Goal: Book appointment/travel/reservation

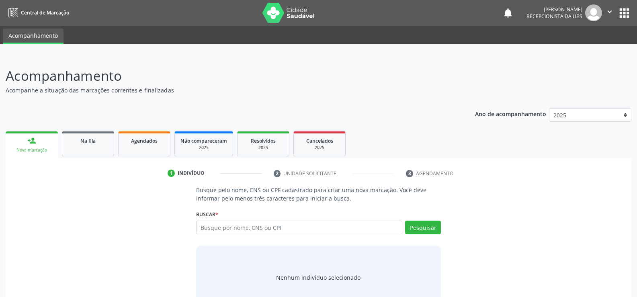
scroll to position [24, 0]
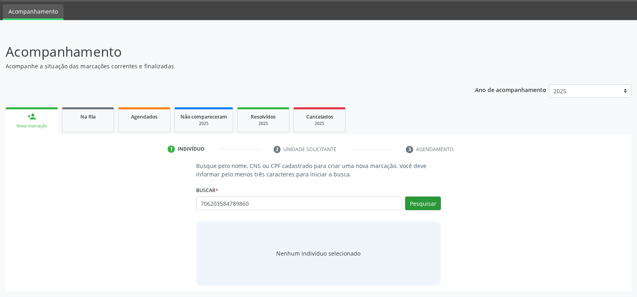
type input "706203584789860"
click at [413, 205] on button "Pesquisar" at bounding box center [423, 203] width 36 height 14
type input "706203584789860"
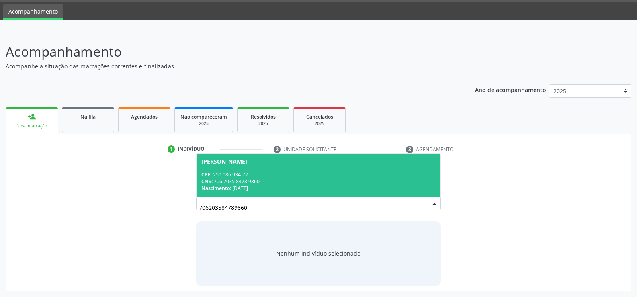
click at [321, 172] on div "CPF: 259.086.934-72" at bounding box center [318, 174] width 234 height 7
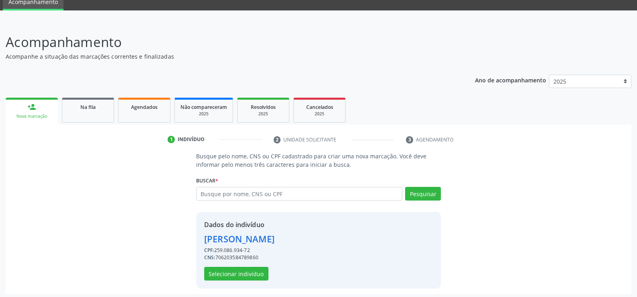
scroll to position [37, 0]
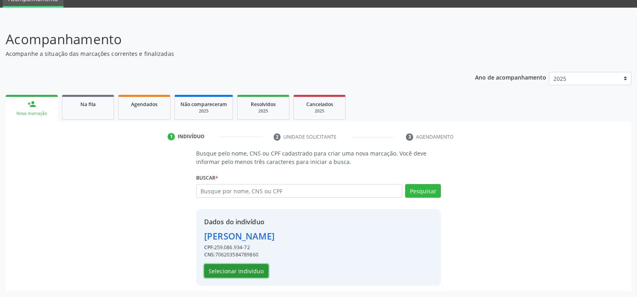
click at [236, 272] on button "Selecionar indivíduo" at bounding box center [236, 271] width 64 height 14
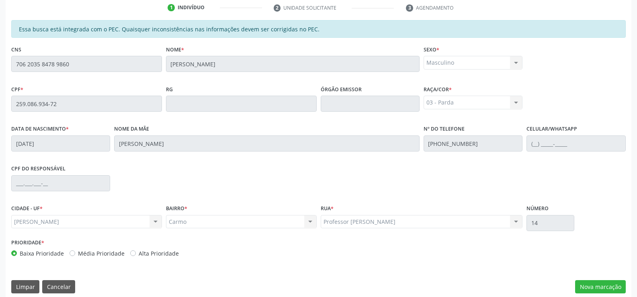
scroll to position [173, 0]
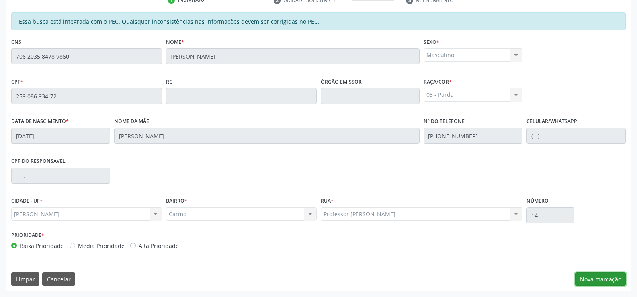
click at [594, 282] on button "Nova marcação" at bounding box center [600, 279] width 51 height 14
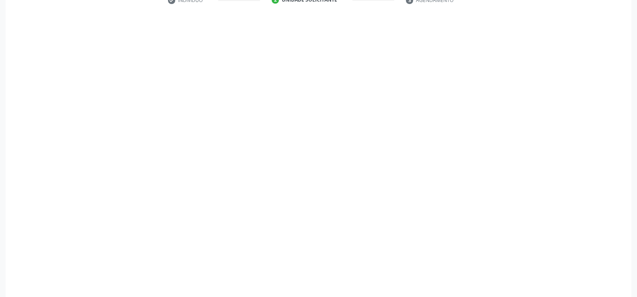
scroll to position [174, 0]
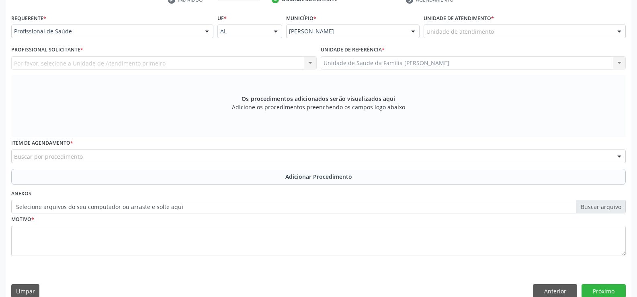
click at [207, 33] on div at bounding box center [207, 32] width 12 height 14
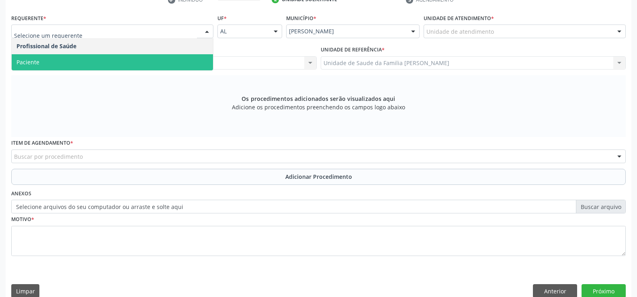
click at [167, 63] on span "Paciente" at bounding box center [112, 62] width 201 height 16
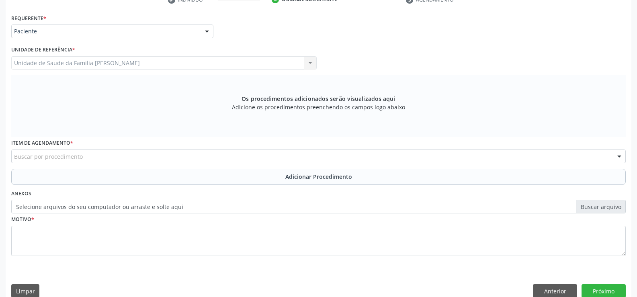
click at [180, 155] on div "Buscar por procedimento" at bounding box center [318, 156] width 614 height 14
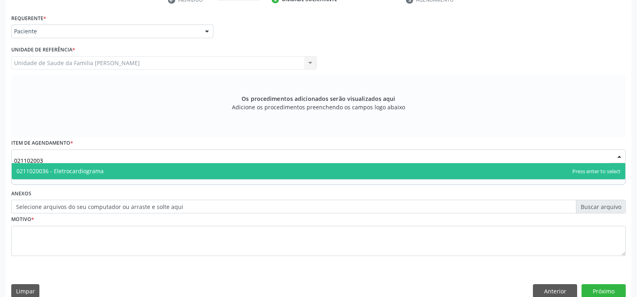
type input "0211020036"
click at [216, 171] on span "0211020036 - Eletrocardiograma" at bounding box center [318, 171] width 613 height 16
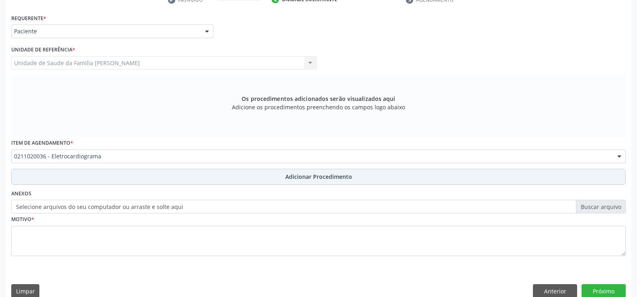
click at [316, 178] on span "Adicionar Procedimento" at bounding box center [318, 176] width 67 height 8
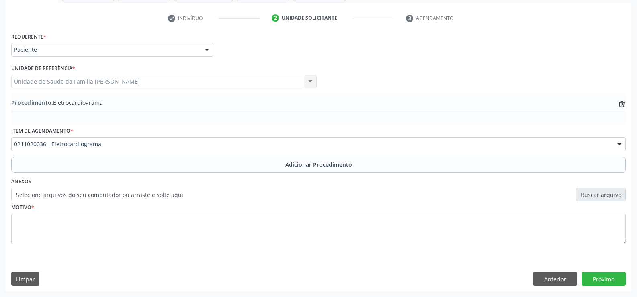
scroll to position [155, 0]
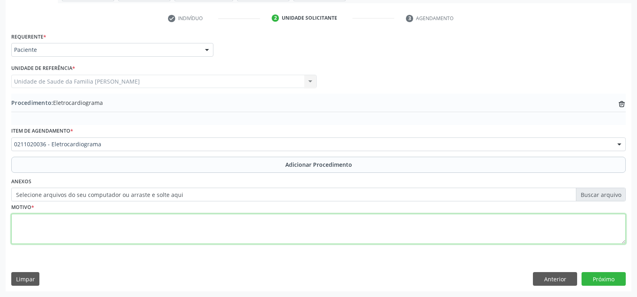
click at [211, 233] on textarea at bounding box center [318, 229] width 614 height 31
type textarea "TONTURA TURGENCIA [MEDICAL_DATA] BILATERAL"
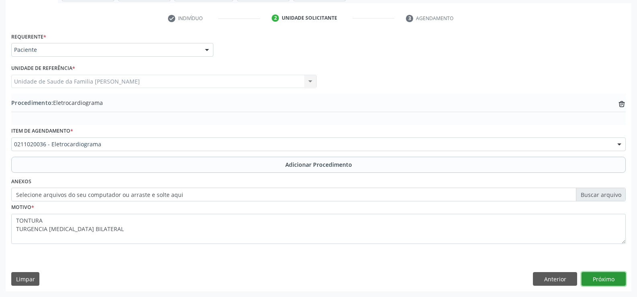
click at [608, 282] on button "Próximo" at bounding box center [603, 279] width 44 height 14
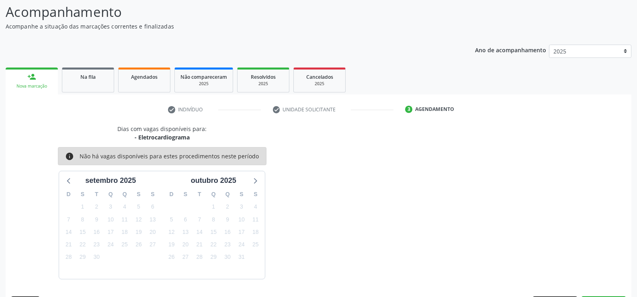
scroll to position [88, 0]
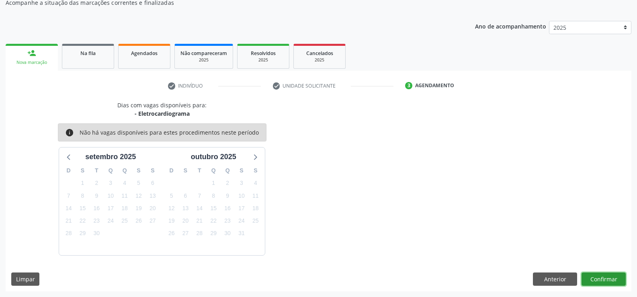
click at [592, 278] on button "Confirmar" at bounding box center [603, 279] width 44 height 14
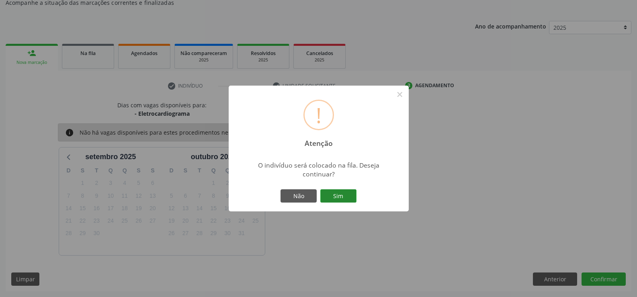
click at [337, 195] on button "Sim" at bounding box center [338, 196] width 36 height 14
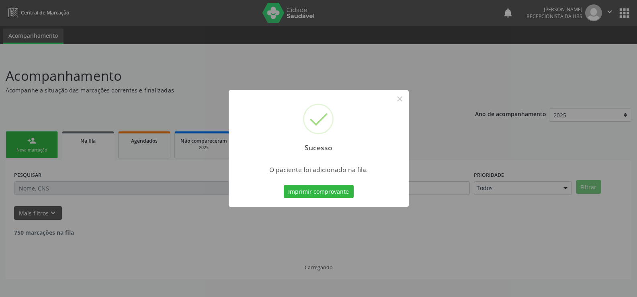
scroll to position [0, 0]
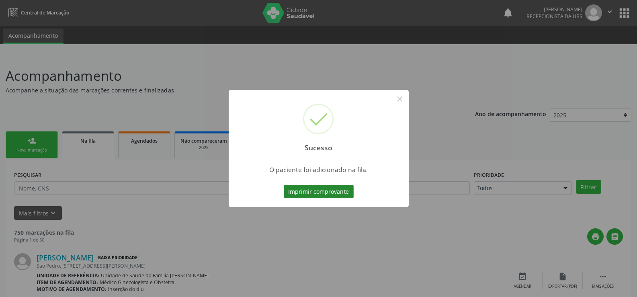
click at [336, 194] on button "Imprimir comprovante" at bounding box center [319, 192] width 70 height 14
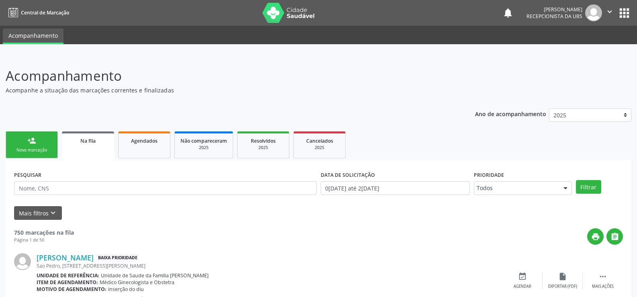
click at [41, 149] on div "Nova marcação" at bounding box center [32, 150] width 40 height 6
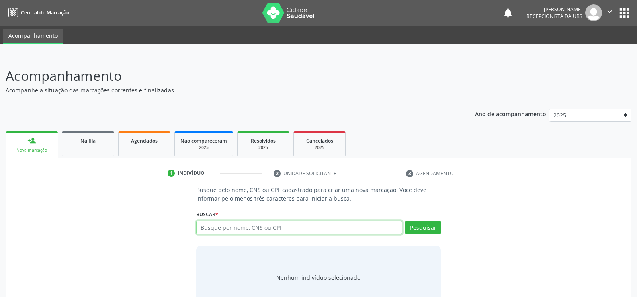
click at [278, 228] on input "text" at bounding box center [299, 228] width 206 height 14
type input "706203584789860"
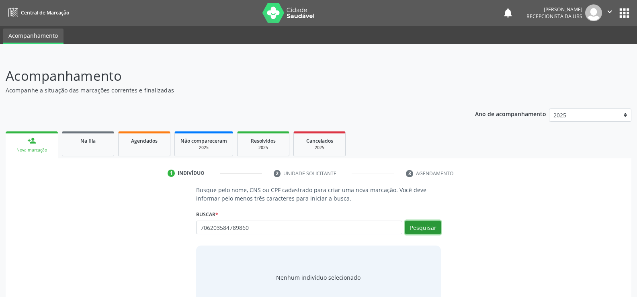
click at [413, 230] on button "Pesquisar" at bounding box center [423, 228] width 36 height 14
type input "706203584789860"
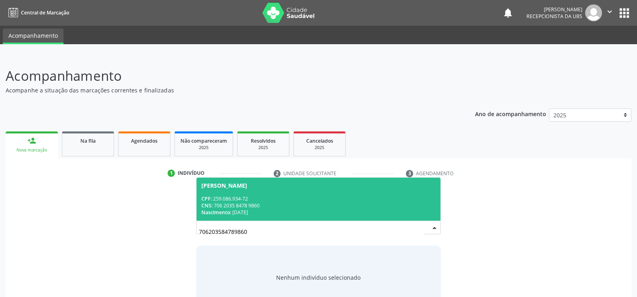
scroll to position [24, 0]
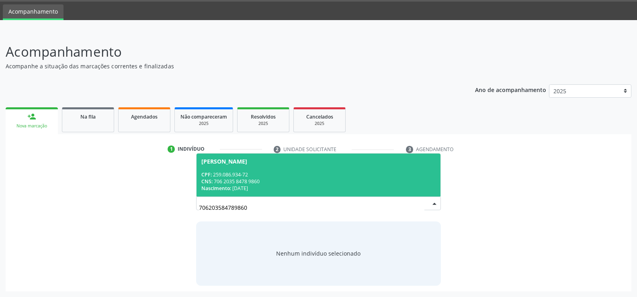
click at [295, 175] on div "CPF: 259.086.934-72" at bounding box center [318, 174] width 234 height 7
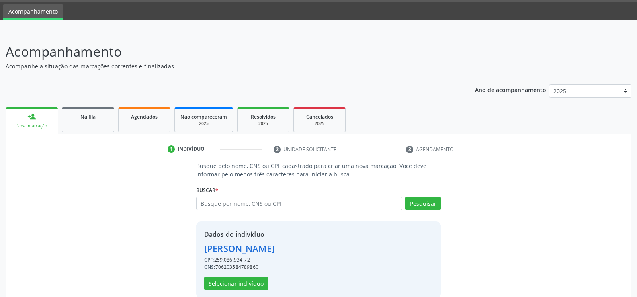
scroll to position [37, 0]
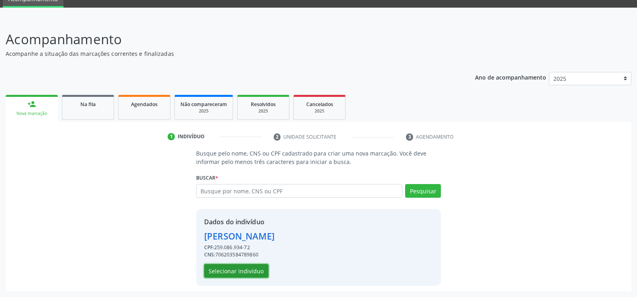
click at [242, 274] on button "Selecionar indivíduo" at bounding box center [236, 271] width 64 height 14
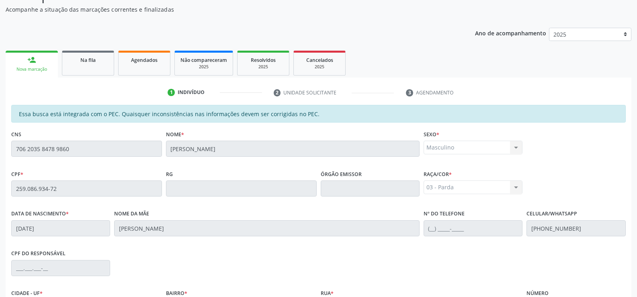
scroll to position [173, 0]
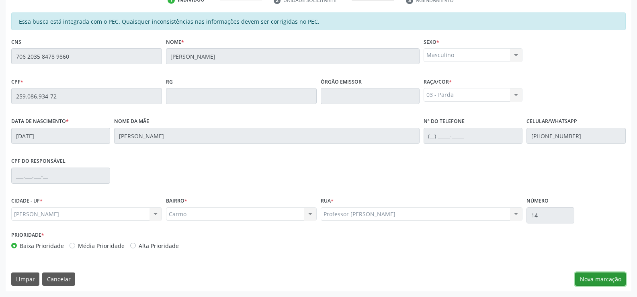
click at [608, 280] on button "Nova marcação" at bounding box center [600, 279] width 51 height 14
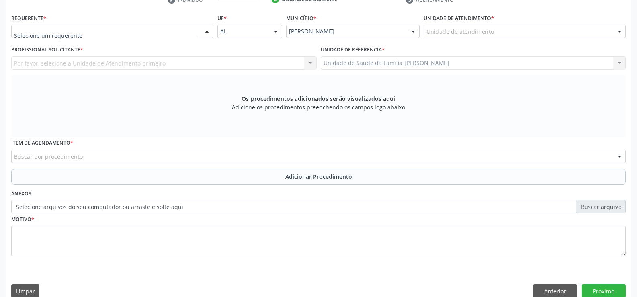
click at [205, 31] on div at bounding box center [207, 32] width 12 height 14
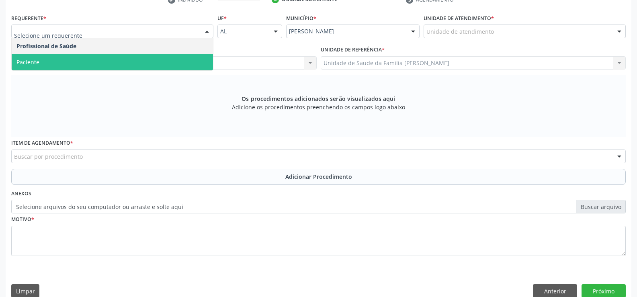
click at [193, 61] on span "Paciente" at bounding box center [112, 62] width 201 height 16
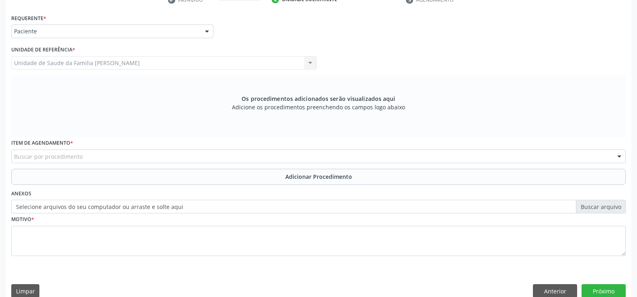
click at [169, 157] on div "Buscar por procedimento" at bounding box center [318, 156] width 614 height 14
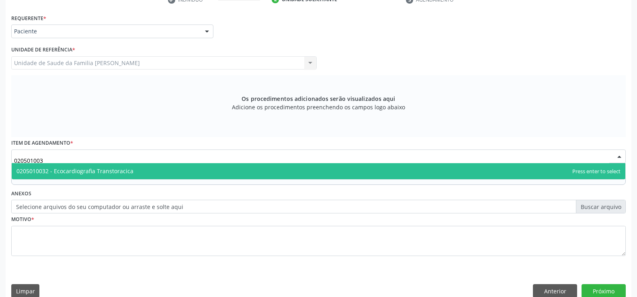
type input "0205010032"
click at [249, 172] on span "0205010032 - Ecocardiografia Transtoracica" at bounding box center [318, 171] width 613 height 16
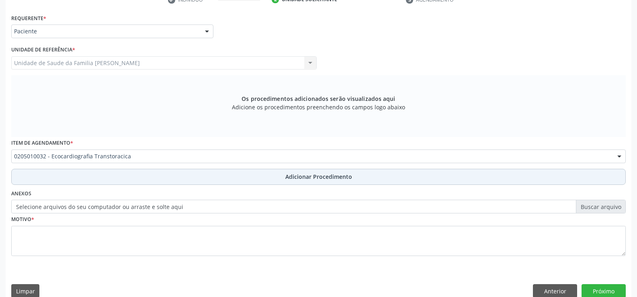
click at [296, 177] on span "Adicionar Procedimento" at bounding box center [318, 176] width 67 height 8
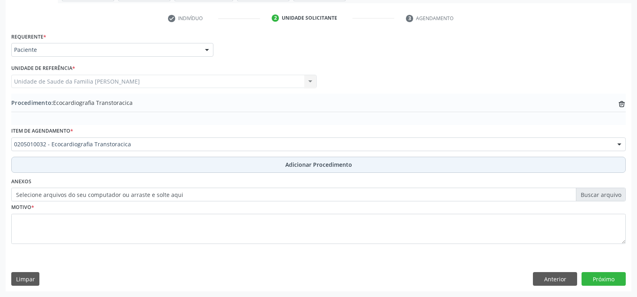
scroll to position [155, 0]
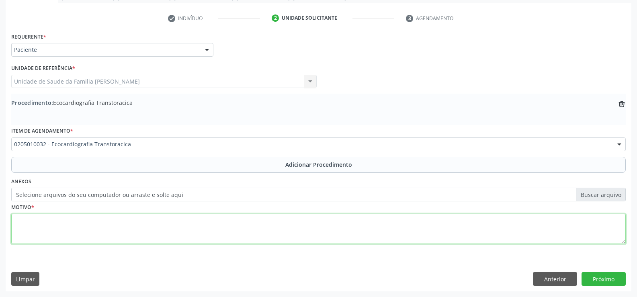
click at [266, 233] on textarea at bounding box center [318, 229] width 614 height 31
type textarea "TURGENCIA [MEDICAL_DATA] BILATERAL"
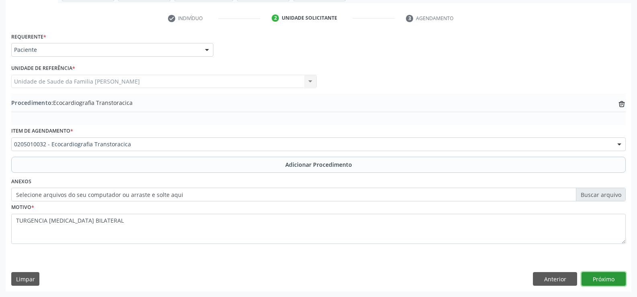
click at [596, 280] on button "Próximo" at bounding box center [603, 279] width 44 height 14
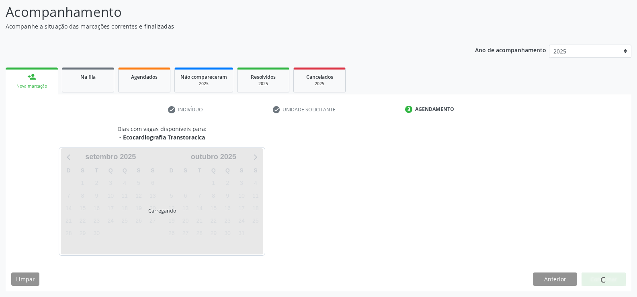
scroll to position [88, 0]
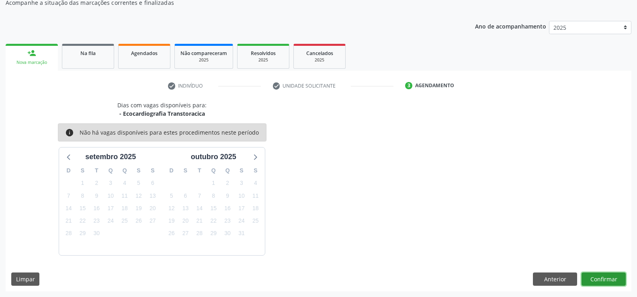
click at [596, 277] on button "Confirmar" at bounding box center [603, 279] width 44 height 14
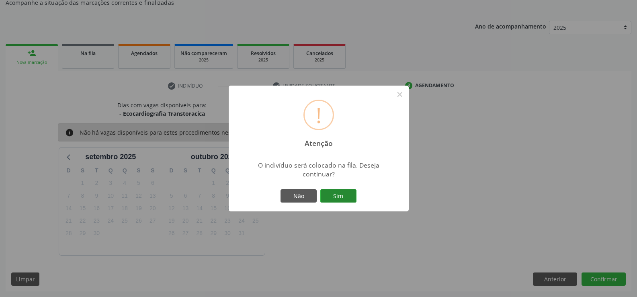
click at [341, 199] on button "Sim" at bounding box center [338, 196] width 36 height 14
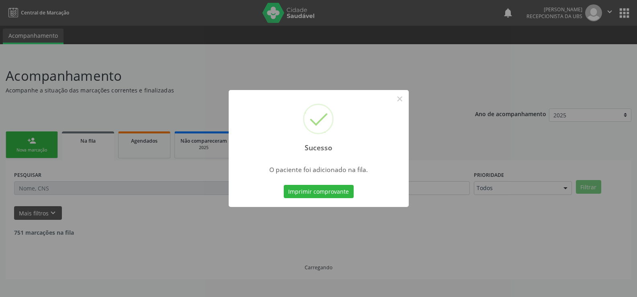
scroll to position [0, 0]
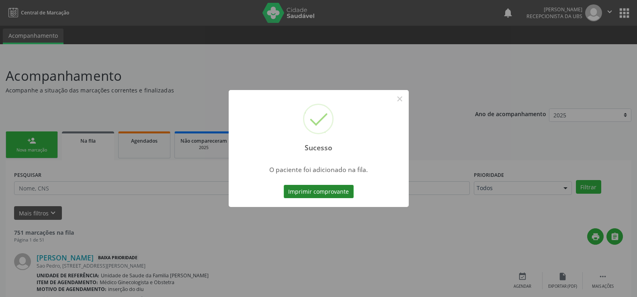
click at [321, 195] on button "Imprimir comprovante" at bounding box center [319, 192] width 70 height 14
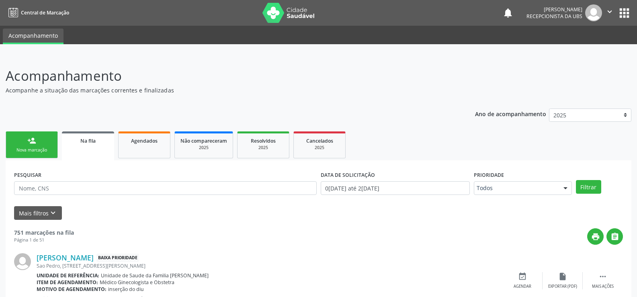
click at [43, 149] on div "Nova marcação" at bounding box center [32, 150] width 40 height 6
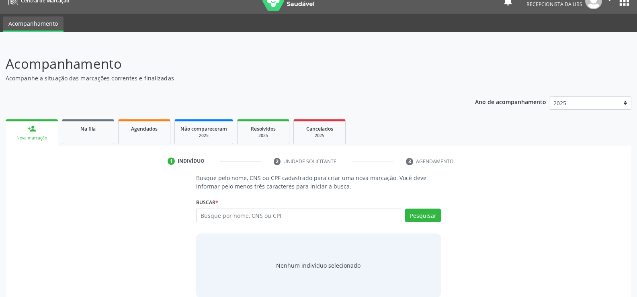
scroll to position [24, 0]
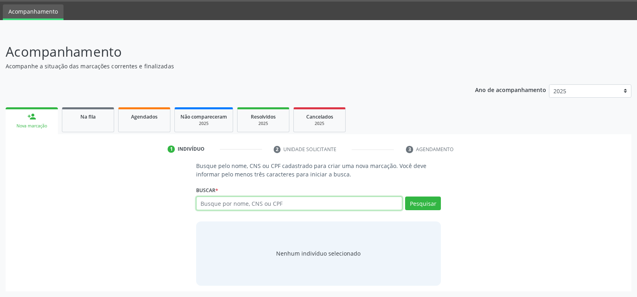
click at [278, 202] on input "text" at bounding box center [299, 203] width 206 height 14
type input "706203584789860"
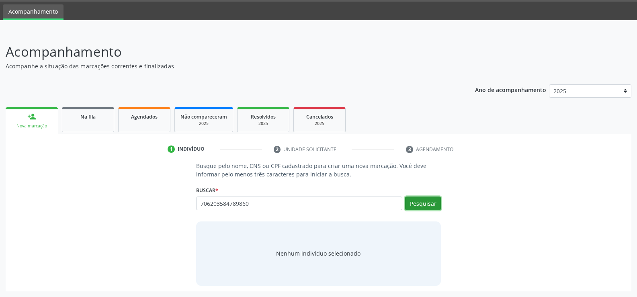
click at [422, 206] on button "Pesquisar" at bounding box center [423, 203] width 36 height 14
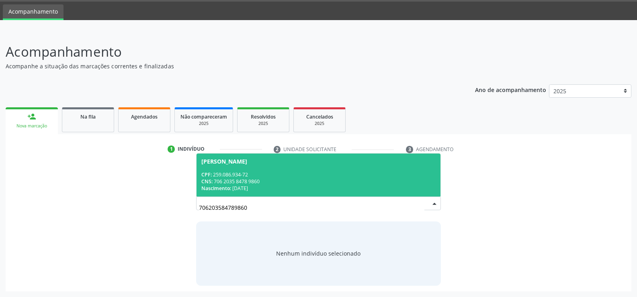
click at [305, 179] on div "CNS: 706 2035 8478 9860" at bounding box center [318, 181] width 234 height 7
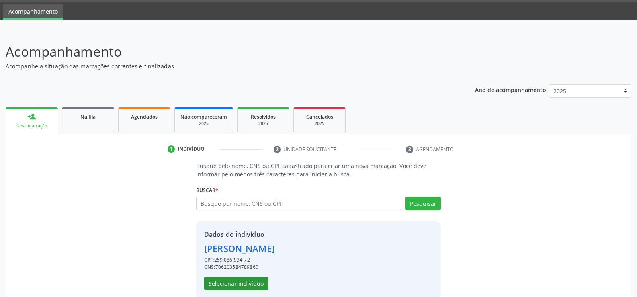
scroll to position [37, 0]
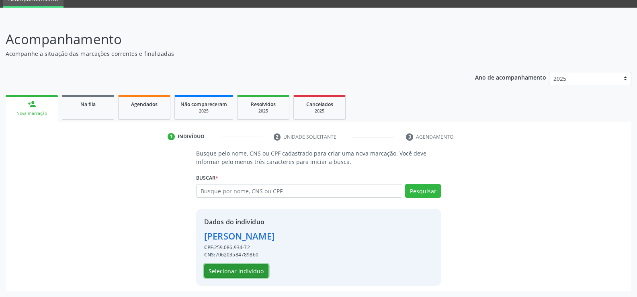
click at [244, 269] on button "Selecionar indivíduo" at bounding box center [236, 271] width 64 height 14
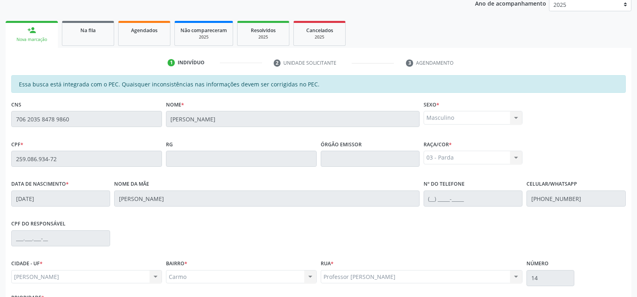
scroll to position [173, 0]
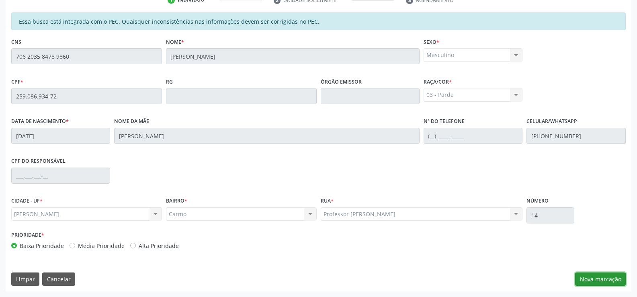
click at [595, 278] on button "Nova marcação" at bounding box center [600, 279] width 51 height 14
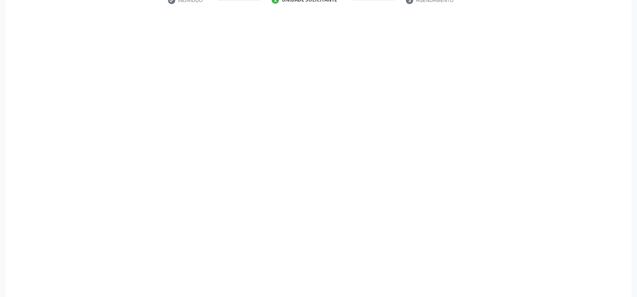
scroll to position [174, 0]
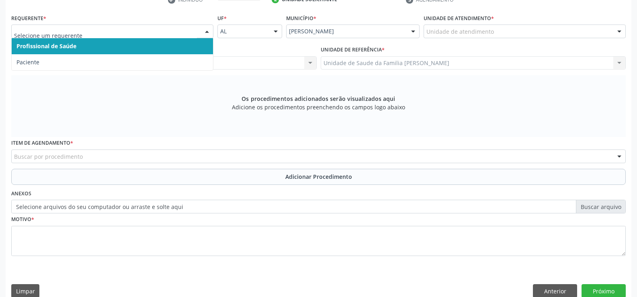
click at [206, 31] on div at bounding box center [207, 32] width 12 height 14
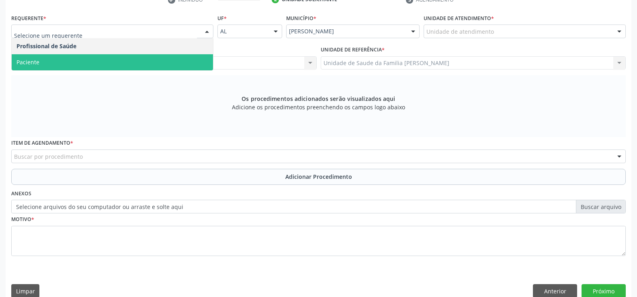
click at [192, 63] on span "Paciente" at bounding box center [112, 62] width 201 height 16
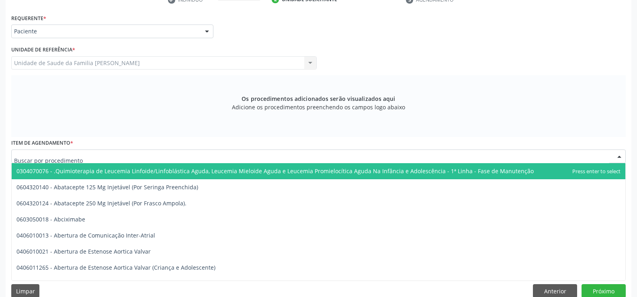
click at [200, 156] on div at bounding box center [318, 156] width 614 height 14
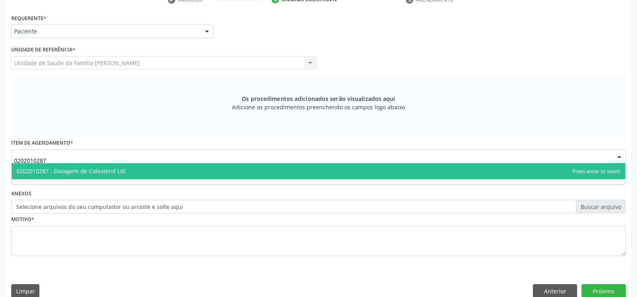
click at [238, 172] on span "0202010287 - Dosagem de Colesterol Ldl" at bounding box center [318, 171] width 613 height 16
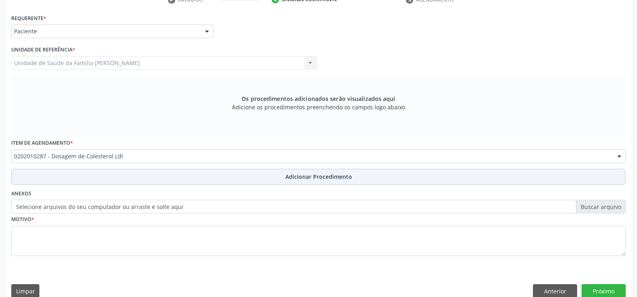
click at [296, 177] on span "Adicionar Procedimento" at bounding box center [318, 176] width 67 height 8
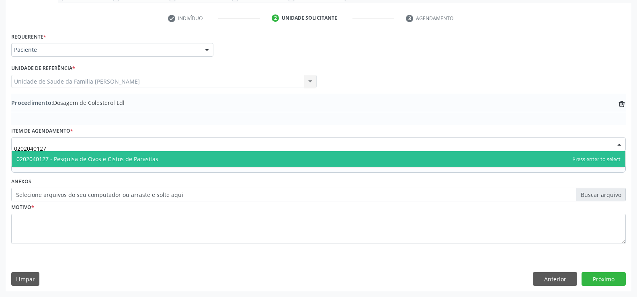
click at [211, 159] on span "0202040127 - Pesquisa de Ovos e Cistos de Parasitas" at bounding box center [318, 159] width 613 height 16
type input "0202040127"
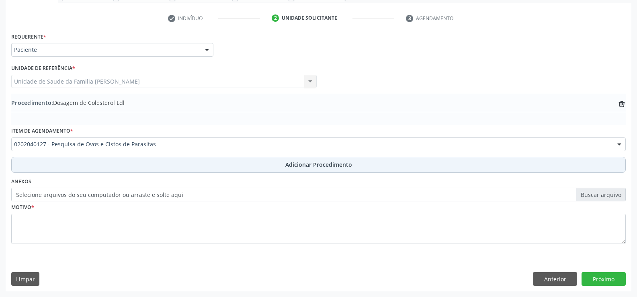
click at [295, 165] on span "Adicionar Procedimento" at bounding box center [318, 164] width 67 height 8
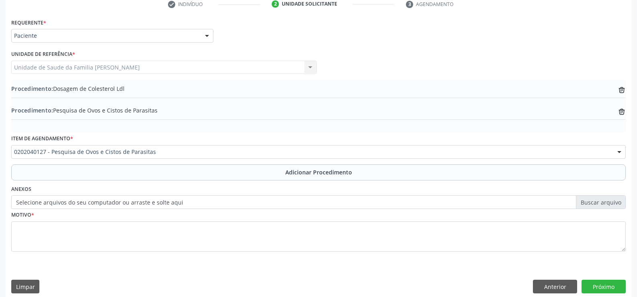
scroll to position [177, 0]
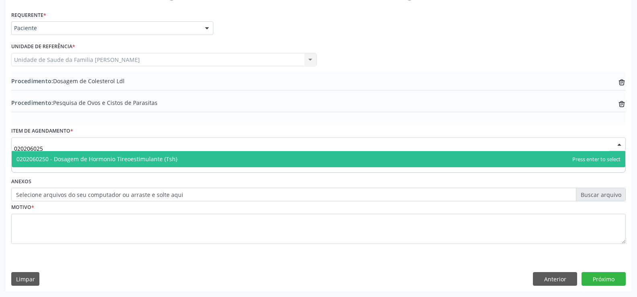
type input "0202060250"
click at [204, 158] on span "0202060250 - Dosagem de Hormonio Tireoestimulante (Tsh)" at bounding box center [318, 159] width 613 height 16
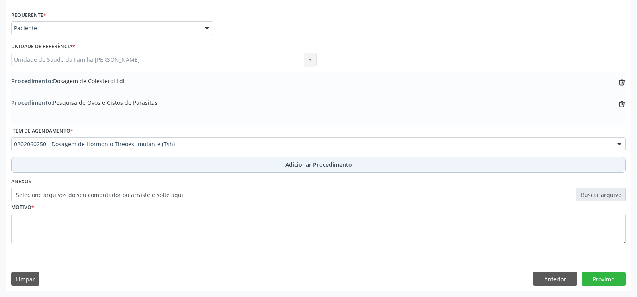
click at [306, 168] on span "Adicionar Procedimento" at bounding box center [318, 164] width 67 height 8
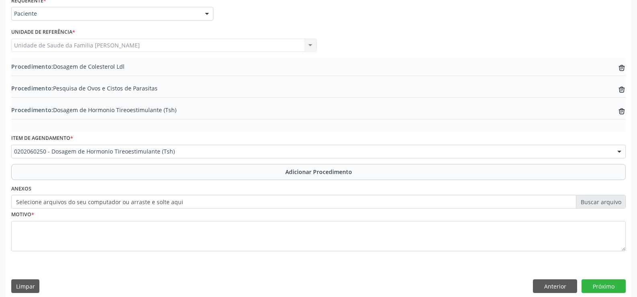
scroll to position [198, 0]
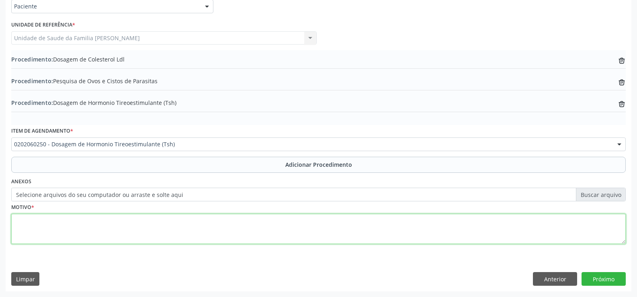
click at [241, 228] on textarea at bounding box center [318, 229] width 614 height 31
type textarea "TURGENCIA [MEDICAL_DATA] BILATERAL"
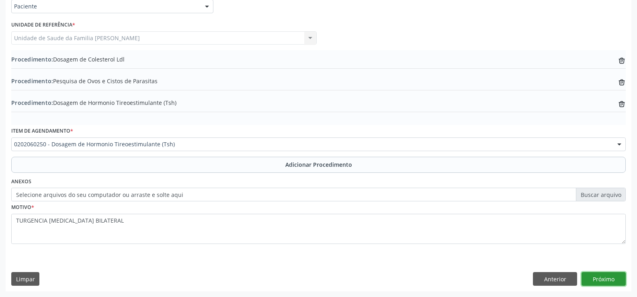
click at [604, 277] on button "Próximo" at bounding box center [603, 279] width 44 height 14
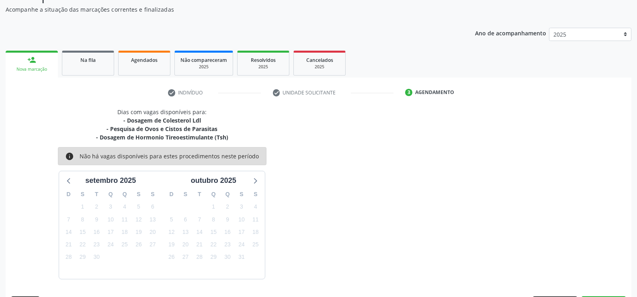
scroll to position [104, 0]
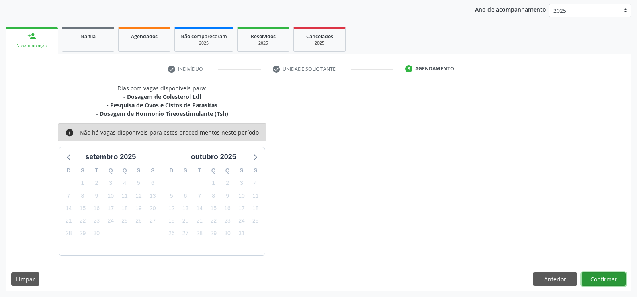
click at [597, 282] on button "Confirmar" at bounding box center [603, 279] width 44 height 14
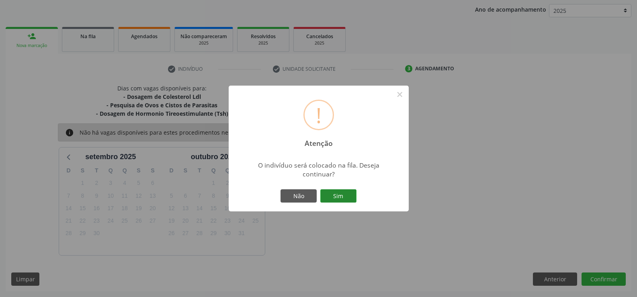
click at [343, 196] on button "Sim" at bounding box center [338, 196] width 36 height 14
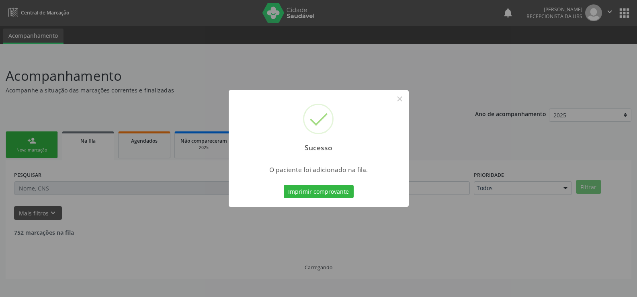
scroll to position [0, 0]
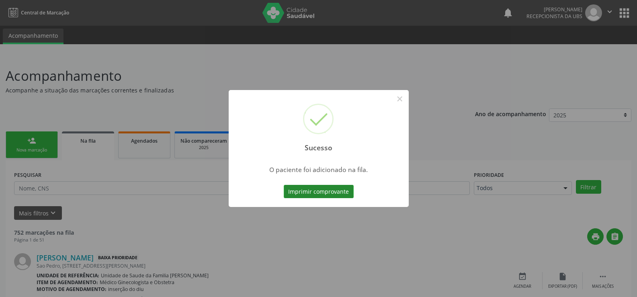
click at [335, 192] on button "Imprimir comprovante" at bounding box center [319, 192] width 70 height 14
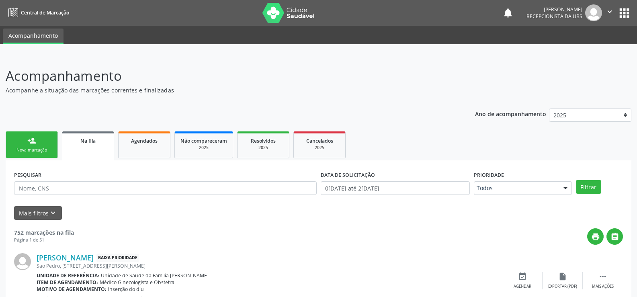
click at [38, 145] on link "person_add Nova marcação" at bounding box center [32, 144] width 52 height 27
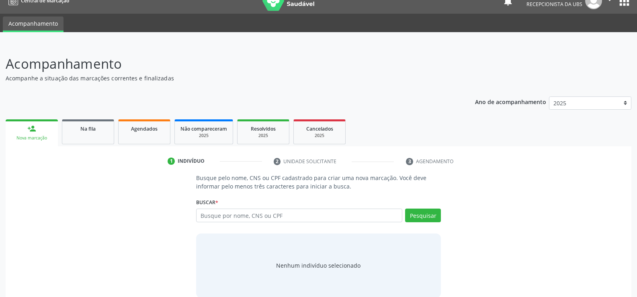
scroll to position [24, 0]
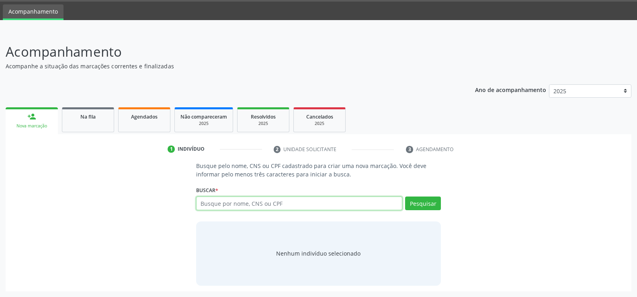
click at [260, 202] on input "text" at bounding box center [299, 203] width 206 height 14
type input "706203584789860"
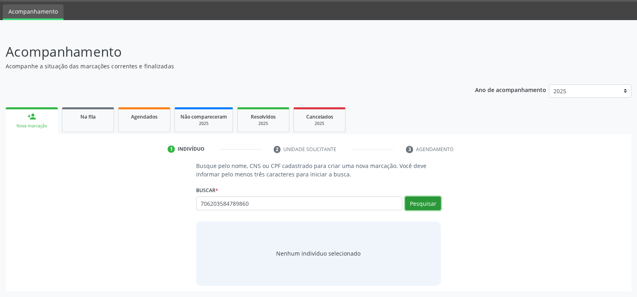
click at [418, 200] on button "Pesquisar" at bounding box center [423, 203] width 36 height 14
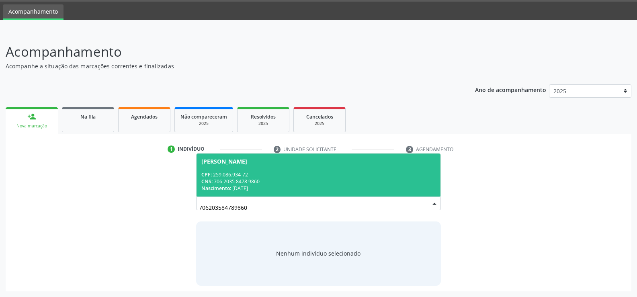
click at [335, 173] on div "CPF: 259.086.934-72" at bounding box center [318, 174] width 234 height 7
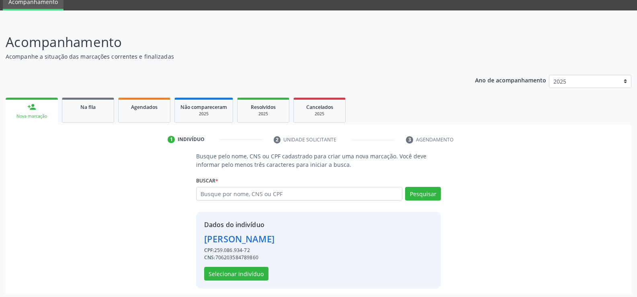
scroll to position [37, 0]
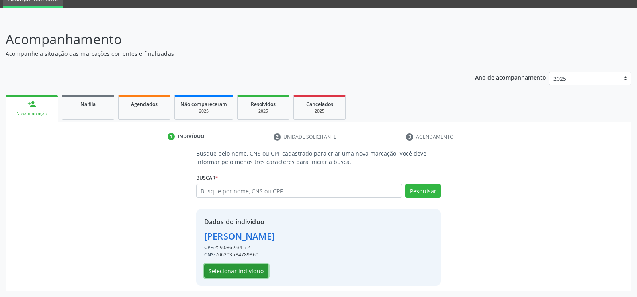
click at [250, 271] on button "Selecionar indivíduo" at bounding box center [236, 271] width 64 height 14
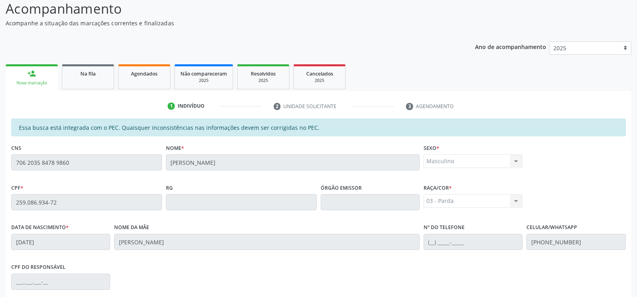
scroll to position [173, 0]
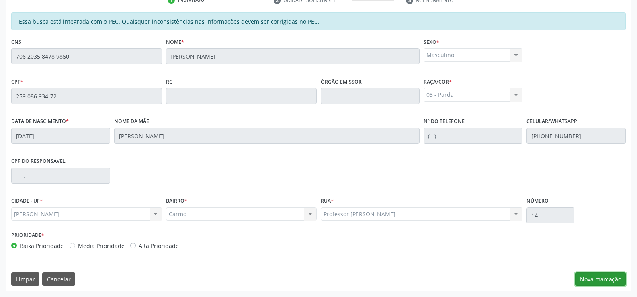
click at [593, 280] on button "Nova marcação" at bounding box center [600, 279] width 51 height 14
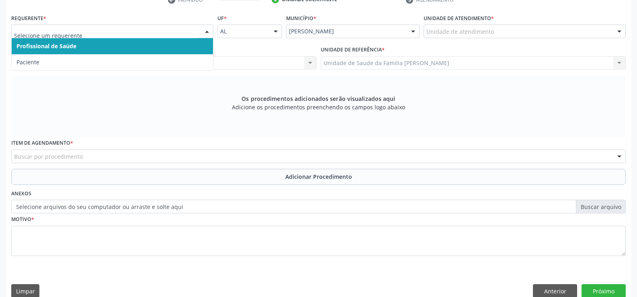
click at [208, 35] on div at bounding box center [207, 32] width 12 height 14
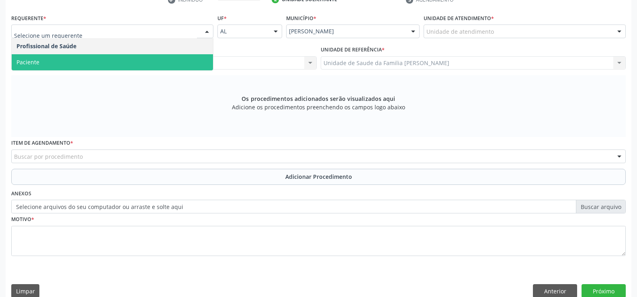
click at [194, 63] on span "Paciente" at bounding box center [112, 62] width 201 height 16
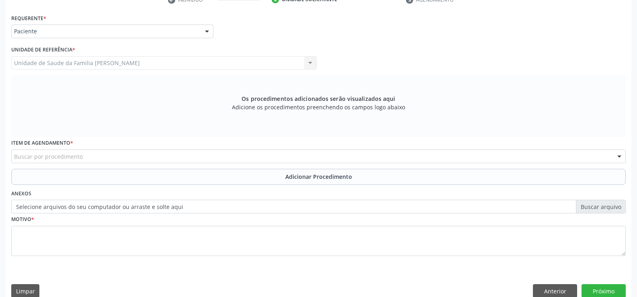
click at [205, 157] on div "Buscar por procedimento" at bounding box center [318, 156] width 614 height 14
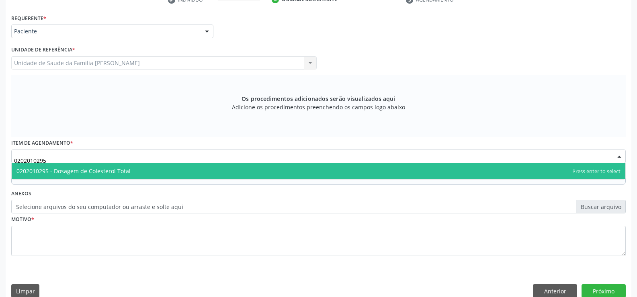
click at [213, 173] on span "0202010295 - Dosagem de Colesterol Total" at bounding box center [318, 171] width 613 height 16
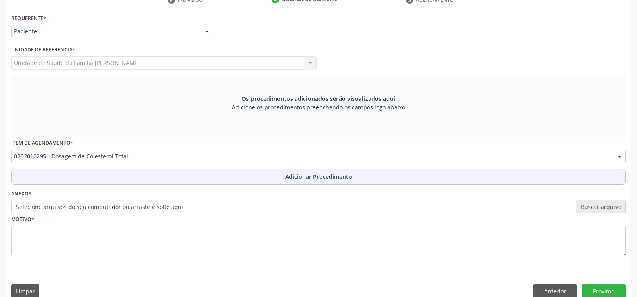
click at [296, 180] on span "Adicionar Procedimento" at bounding box center [318, 176] width 67 height 8
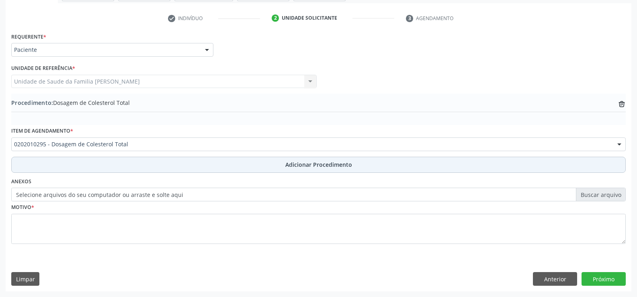
scroll to position [155, 0]
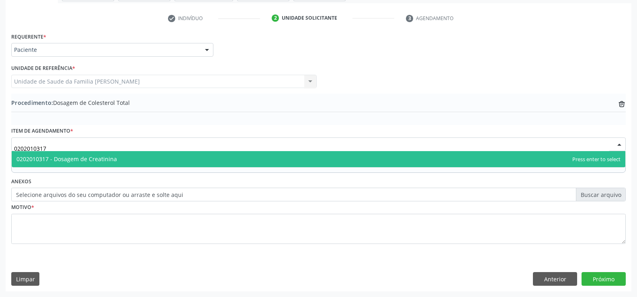
click at [209, 159] on span "0202010317 - Dosagem de Creatinina" at bounding box center [318, 159] width 613 height 16
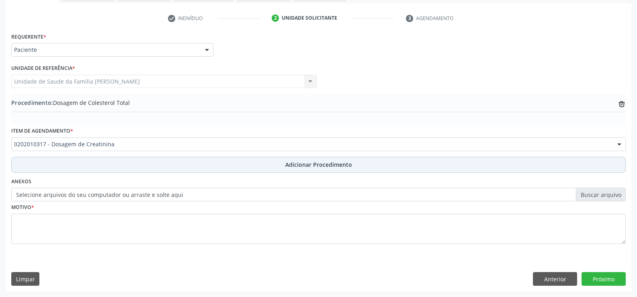
click at [293, 166] on span "Adicionar Procedimento" at bounding box center [318, 164] width 67 height 8
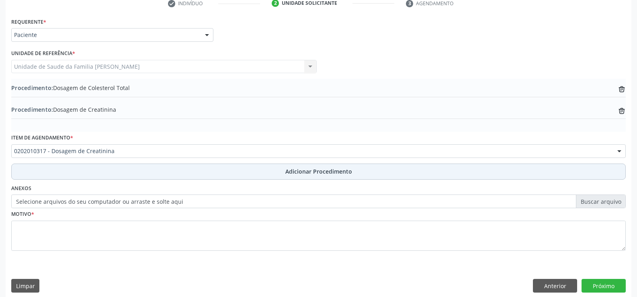
scroll to position [177, 0]
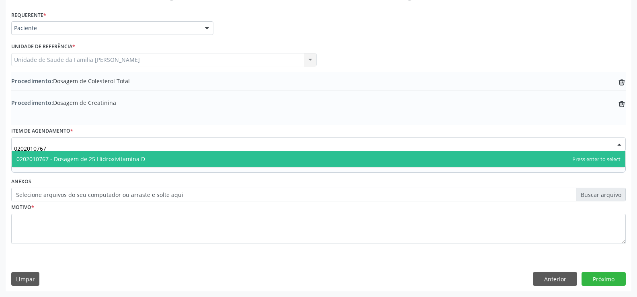
click at [206, 159] on span "0202010767 - Dosagem de 25 Hidroxivitamina D" at bounding box center [318, 159] width 613 height 16
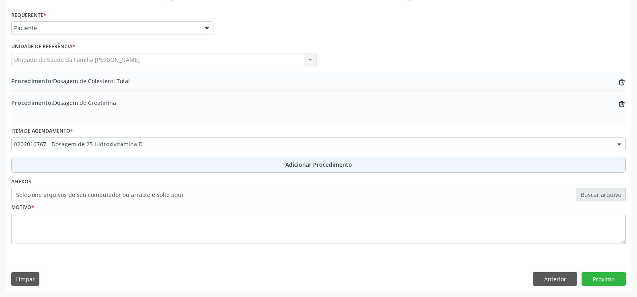
click at [306, 165] on span "Adicionar Procedimento" at bounding box center [318, 164] width 67 height 8
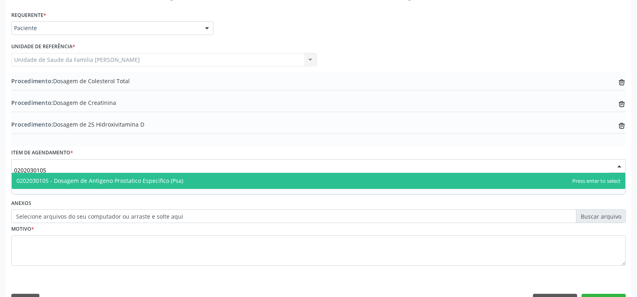
click at [227, 184] on span "0202030105 - Dosagem de Antigeno Prostatico Especifico (Psa)" at bounding box center [318, 181] width 613 height 16
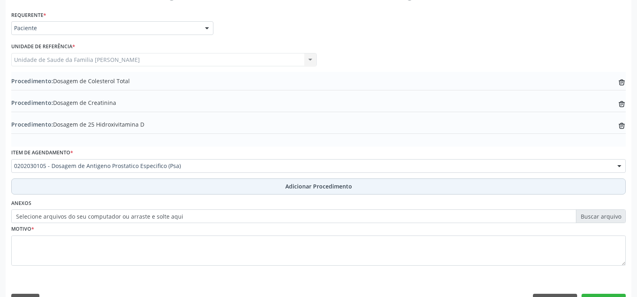
click at [309, 186] on span "Adicionar Procedimento" at bounding box center [318, 186] width 67 height 8
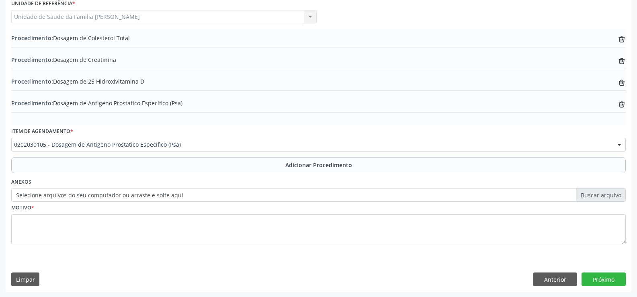
scroll to position [220, 0]
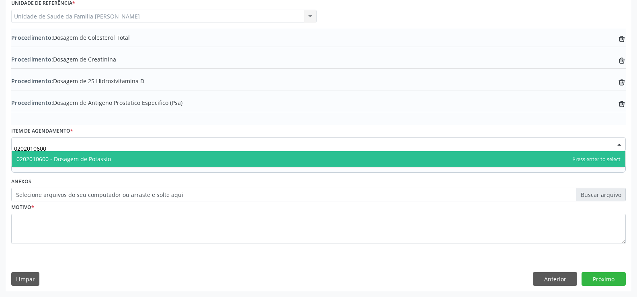
click at [216, 158] on span "0202010600 - Dosagem de Potassio" at bounding box center [318, 159] width 613 height 16
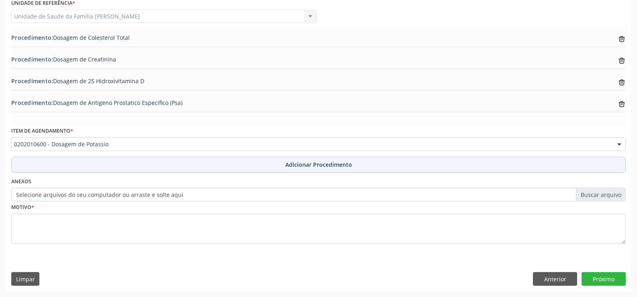
click at [321, 164] on span "Adicionar Procedimento" at bounding box center [318, 164] width 67 height 8
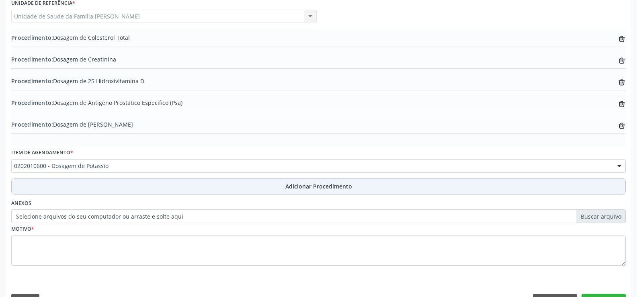
scroll to position [242, 0]
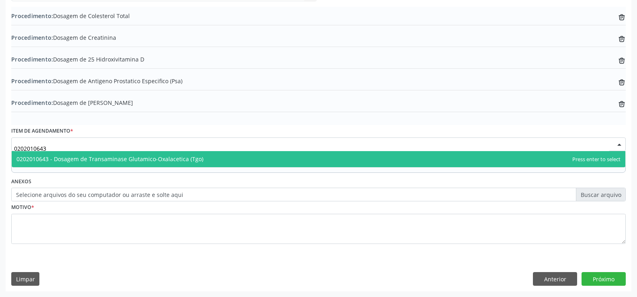
click at [241, 163] on span "0202010643 - Dosagem de Transaminase Glutamico-Oxalacetica (Tgo)" at bounding box center [318, 159] width 613 height 16
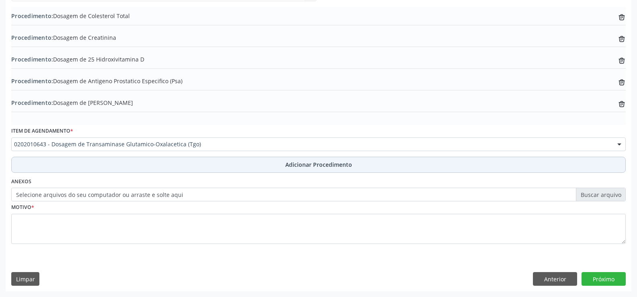
click at [309, 167] on span "Adicionar Procedimento" at bounding box center [318, 164] width 67 height 8
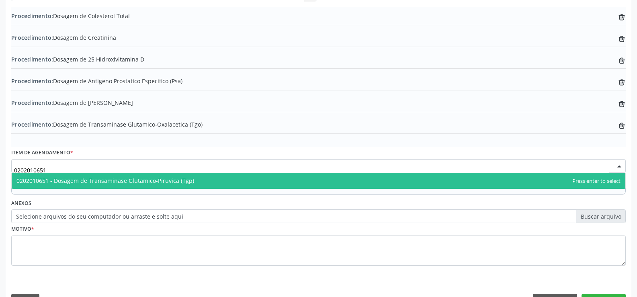
click at [220, 182] on span "0202010651 - Dosagem de Transaminase Glutamico-Piruvica (Tgp)" at bounding box center [318, 181] width 613 height 16
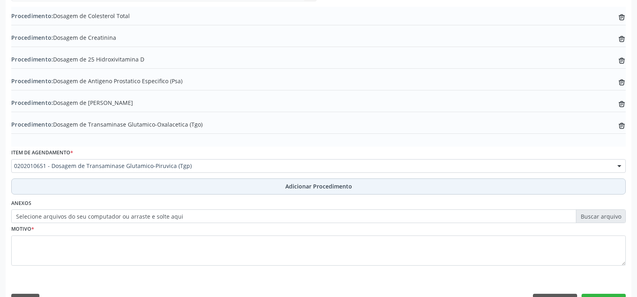
click at [303, 188] on span "Adicionar Procedimento" at bounding box center [318, 186] width 67 height 8
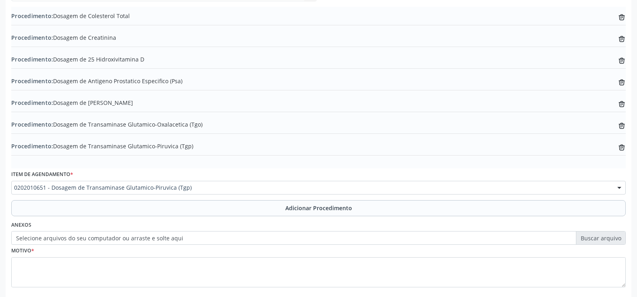
scroll to position [285, 0]
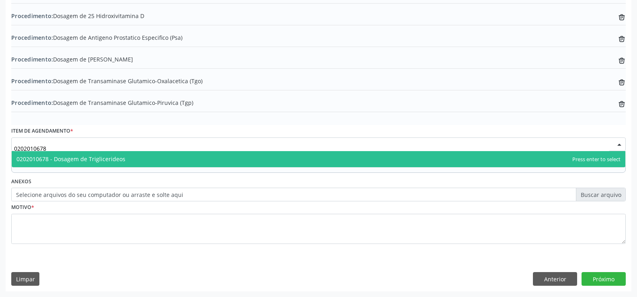
click at [237, 159] on span "0202010678 - Dosagem de Triglicerideos" at bounding box center [318, 159] width 613 height 16
type input "0202010678"
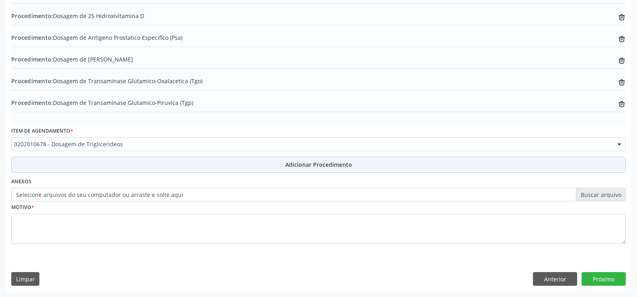
click at [308, 169] on button "Adicionar Procedimento" at bounding box center [318, 165] width 614 height 16
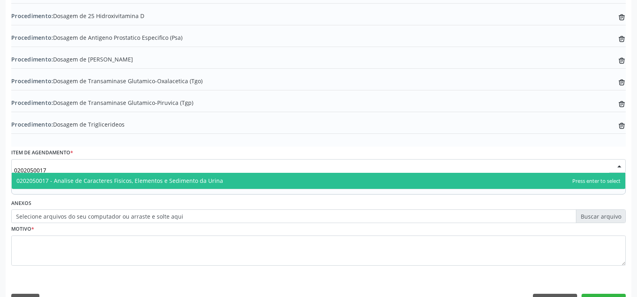
click at [227, 179] on span "0202050017 - Analise de Caracteres Fisicos, Elementos e Sedimento da Urina" at bounding box center [318, 181] width 613 height 16
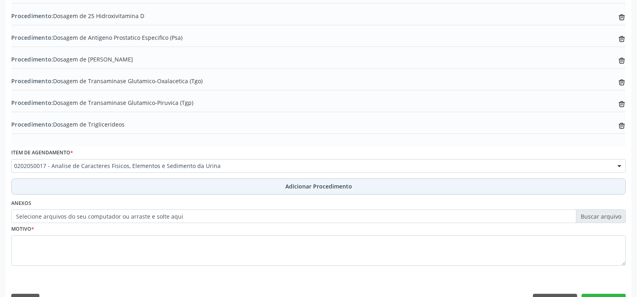
click at [305, 185] on span "Adicionar Procedimento" at bounding box center [318, 186] width 67 height 8
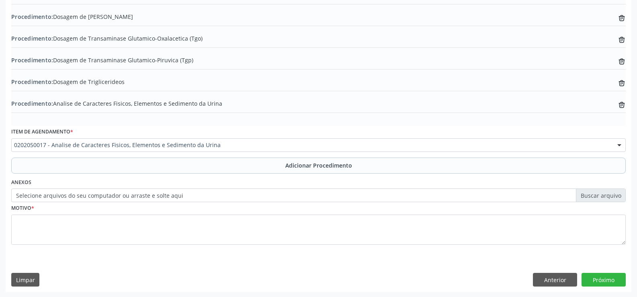
scroll to position [329, 0]
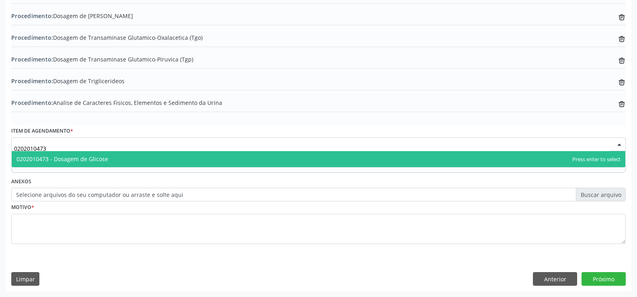
click at [229, 160] on span "0202010473 - Dosagem de Glicose" at bounding box center [318, 159] width 613 height 16
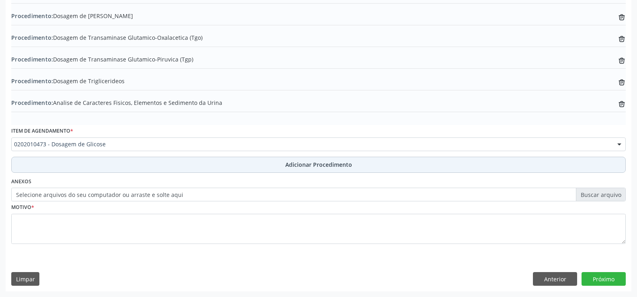
click at [309, 167] on span "Adicionar Procedimento" at bounding box center [318, 164] width 67 height 8
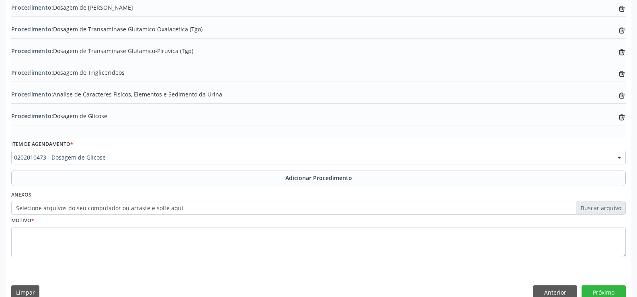
scroll to position [350, 0]
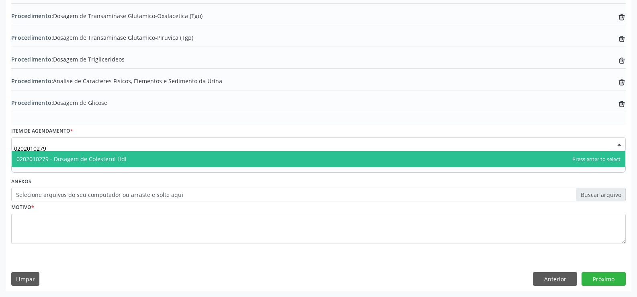
click at [218, 161] on span "0202010279 - Dosagem de Colesterol Hdl" at bounding box center [318, 159] width 613 height 16
type input "0202010279"
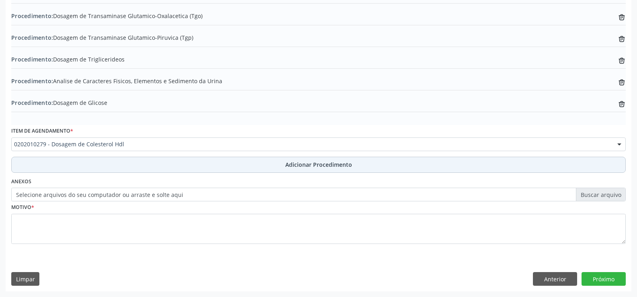
click at [311, 163] on span "Adicionar Procedimento" at bounding box center [318, 164] width 67 height 8
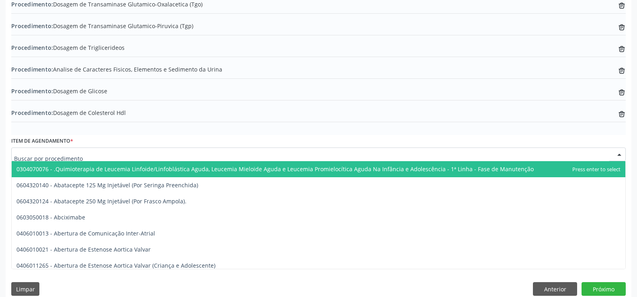
scroll to position [372, 0]
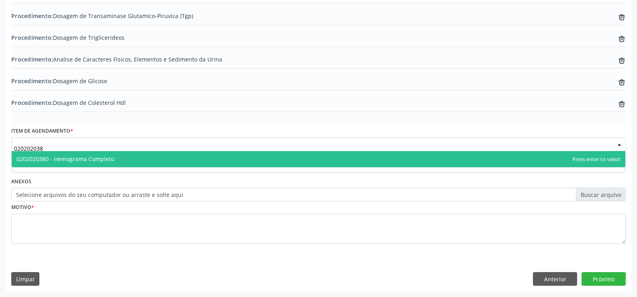
type input "0202020380"
click at [186, 163] on span "0202020380 - Hemograma Completo" at bounding box center [318, 159] width 613 height 16
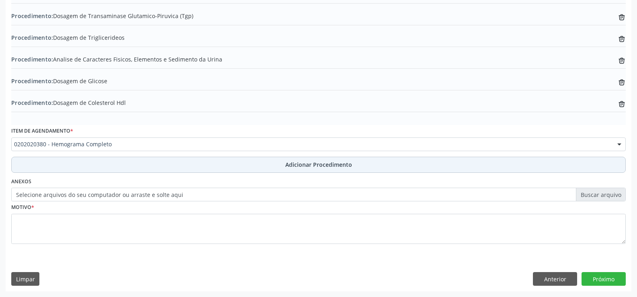
click at [291, 168] on span "Adicionar Procedimento" at bounding box center [318, 164] width 67 height 8
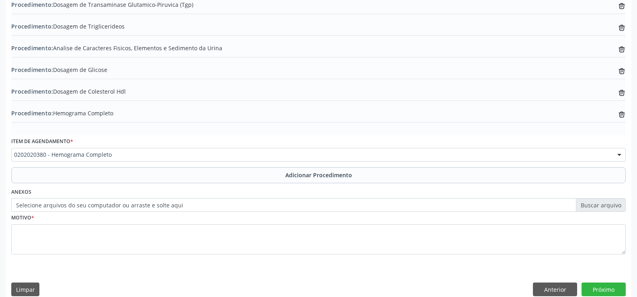
scroll to position [394, 0]
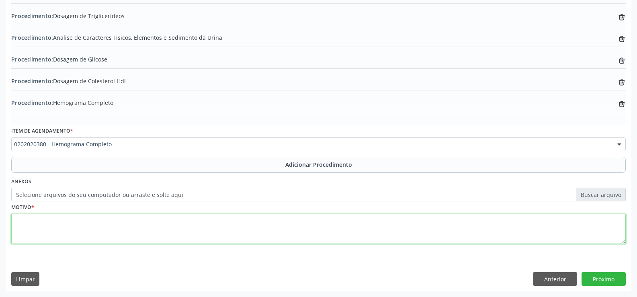
click at [268, 230] on textarea at bounding box center [318, 229] width 614 height 31
type textarea "TURGENCIA [MEDICAL_DATA] BILATERAL"
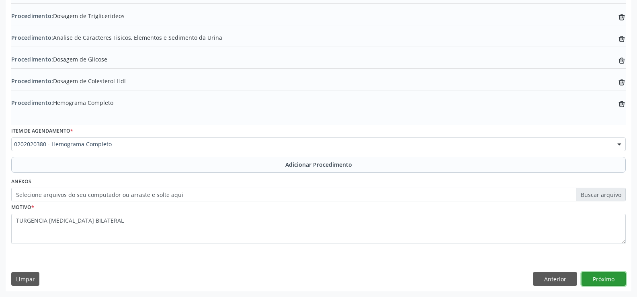
click at [601, 280] on button "Próximo" at bounding box center [603, 279] width 44 height 14
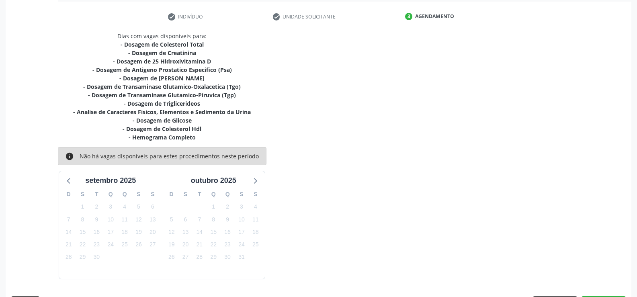
scroll to position [180, 0]
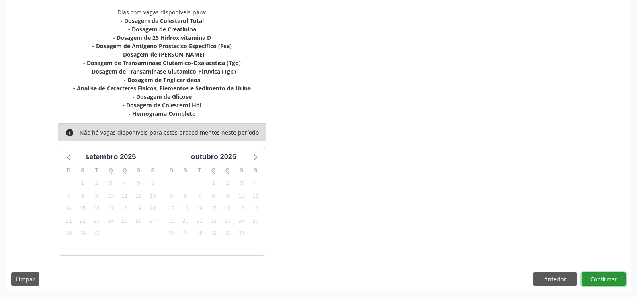
click at [597, 281] on button "Confirmar" at bounding box center [603, 279] width 44 height 14
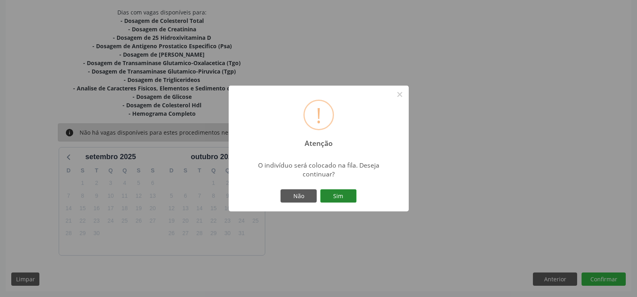
click at [335, 197] on button "Sim" at bounding box center [338, 196] width 36 height 14
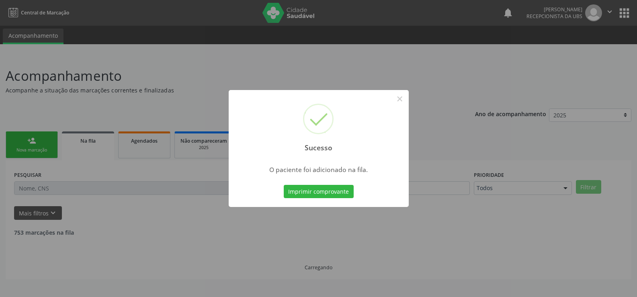
scroll to position [0, 0]
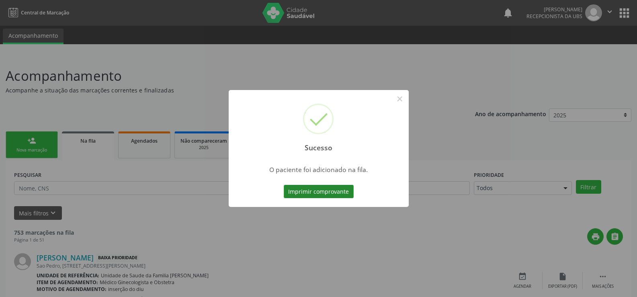
click at [323, 191] on button "Imprimir comprovante" at bounding box center [319, 192] width 70 height 14
